Goal: Task Accomplishment & Management: Manage account settings

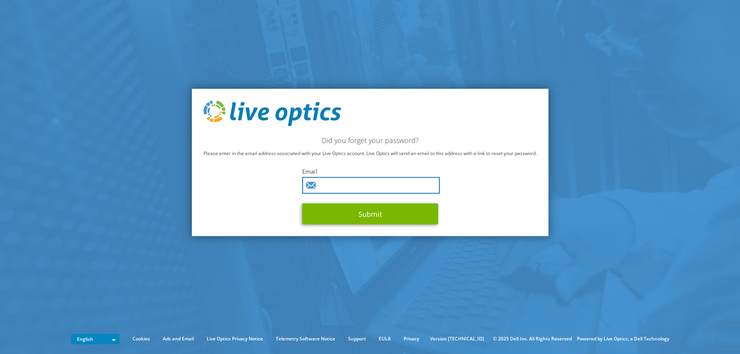
click at [393, 180] on input "text" at bounding box center [370, 185] width 137 height 17
type input "m.habib@axs-sa.com"
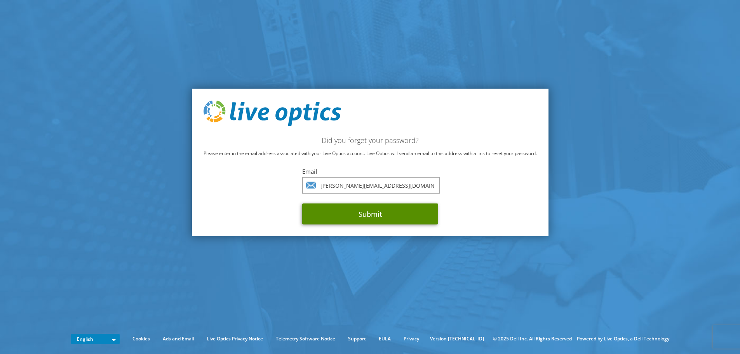
click at [392, 213] on button "Submit" at bounding box center [370, 213] width 136 height 21
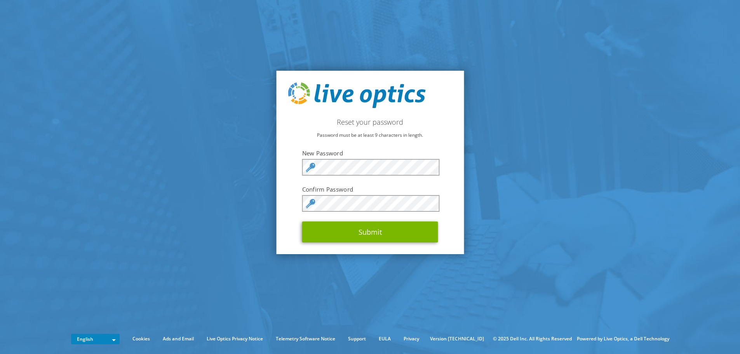
click at [560, 148] on section "Reset your password Password must be at least 9 characters in length. New Passw…" at bounding box center [370, 162] width 740 height 325
click at [567, 190] on section "Reset your password Password must be at least 9 characters in length. New Passw…" at bounding box center [370, 162] width 740 height 325
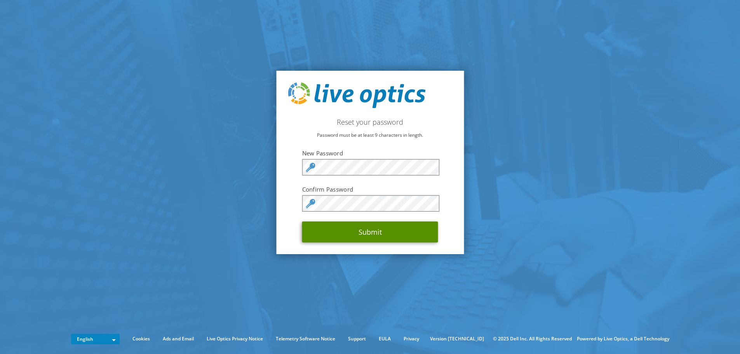
click at [371, 232] on button "Submit" at bounding box center [370, 231] width 136 height 21
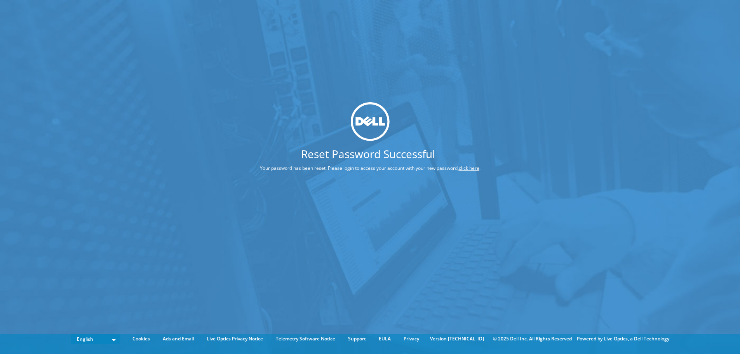
click at [469, 168] on link "click here" at bounding box center [469, 168] width 21 height 7
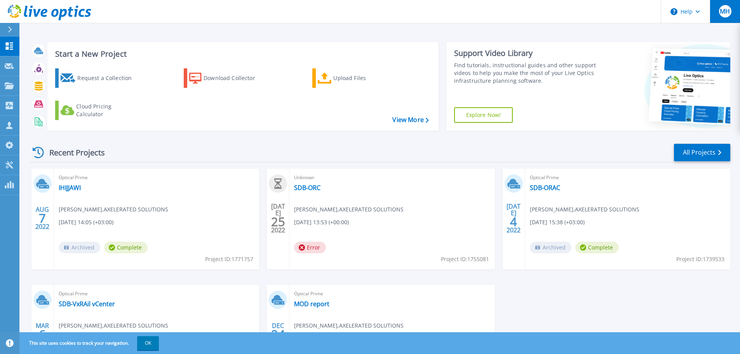
click at [725, 12] on span "MH" at bounding box center [724, 11] width 10 height 6
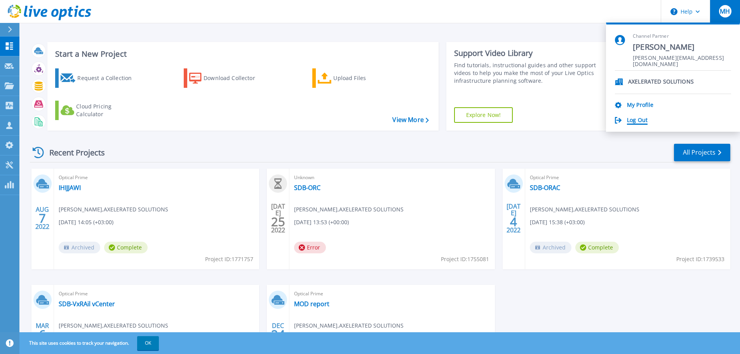
click at [635, 117] on link "Log Out" at bounding box center [637, 120] width 21 height 7
